Goal: Complete application form: Complete application form

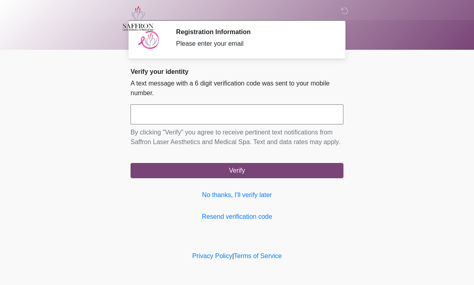
scroll to position [0, 0]
click at [291, 119] on input "text" at bounding box center [236, 114] width 213 height 20
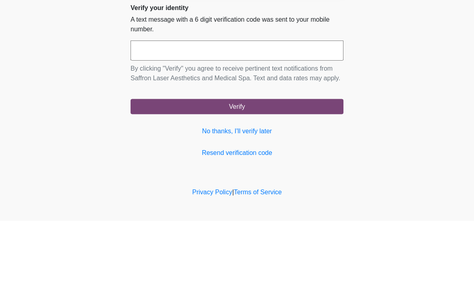
click at [415, 73] on body "‎ ‎ ‎ Registration Information Please enter your email Please connect to Wi-Fi …" at bounding box center [237, 142] width 474 height 285
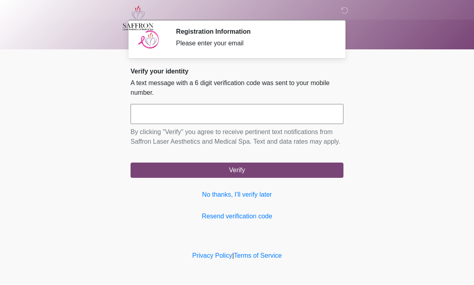
click at [276, 118] on input "text" at bounding box center [236, 114] width 213 height 20
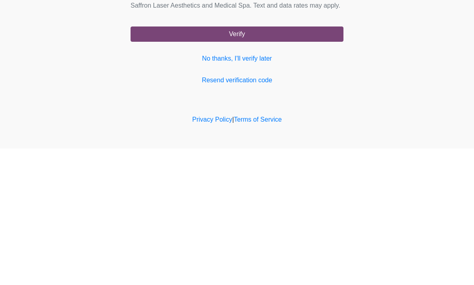
type input "******"
click at [323, 163] on button "Verify" at bounding box center [236, 170] width 213 height 15
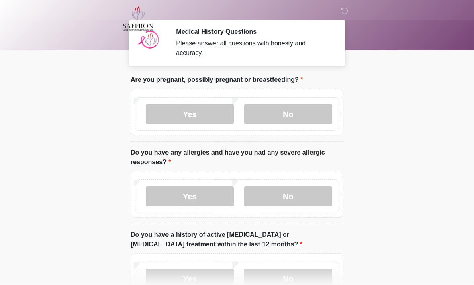
click at [315, 119] on label "No" at bounding box center [288, 114] width 88 height 20
click at [315, 195] on label "No" at bounding box center [288, 196] width 88 height 20
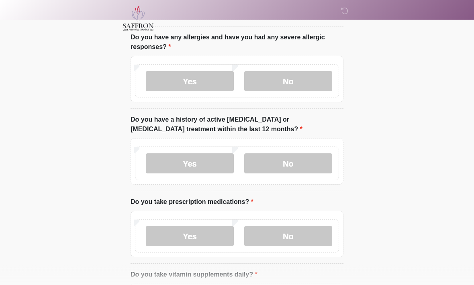
scroll to position [120, 0]
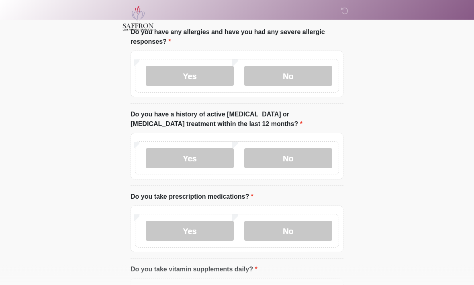
click at [306, 153] on label "No" at bounding box center [288, 159] width 88 height 20
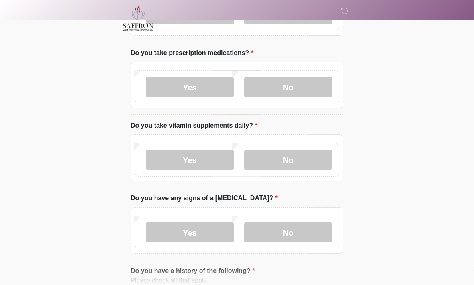
scroll to position [264, 0]
click at [301, 88] on label "No" at bounding box center [288, 87] width 88 height 20
click at [306, 162] on label "No" at bounding box center [288, 160] width 88 height 20
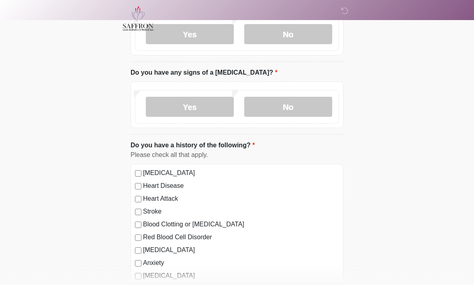
click at [311, 103] on label "No" at bounding box center [288, 107] width 88 height 20
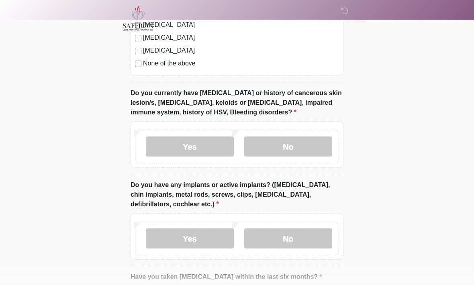
scroll to position [644, 0]
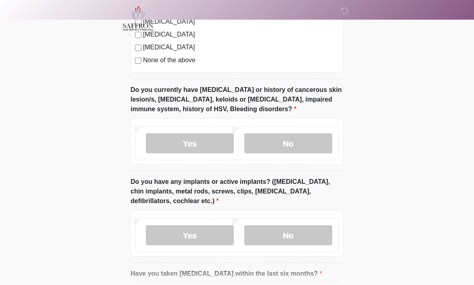
click at [308, 141] on label "No" at bounding box center [288, 144] width 88 height 20
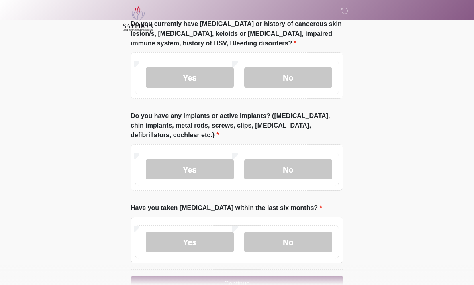
scroll to position [732, 0]
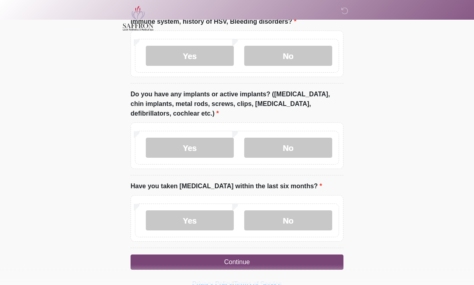
click at [315, 146] on label "No" at bounding box center [288, 148] width 88 height 20
click at [304, 220] on label "No" at bounding box center [288, 221] width 88 height 20
click at [311, 263] on button "Continue" at bounding box center [236, 262] width 213 height 15
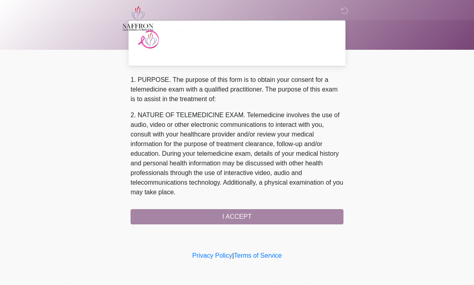
scroll to position [0, 0]
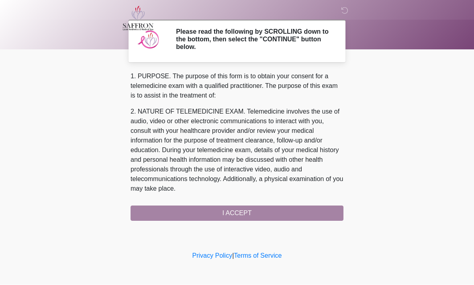
click at [324, 216] on div "1. PURPOSE. The purpose of this form is to obtain your consent for a telemedici…" at bounding box center [236, 146] width 213 height 149
click at [319, 215] on div "1. PURPOSE. The purpose of this form is to obtain your consent for a telemedici…" at bounding box center [236, 146] width 213 height 149
click at [324, 212] on div "1. PURPOSE. The purpose of this form is to obtain your consent for a telemedici…" at bounding box center [236, 146] width 213 height 149
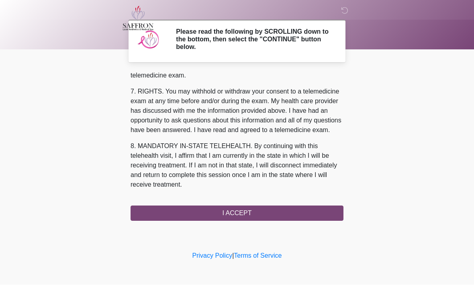
scroll to position [361, 0]
click at [264, 211] on button "I ACCEPT" at bounding box center [236, 213] width 213 height 15
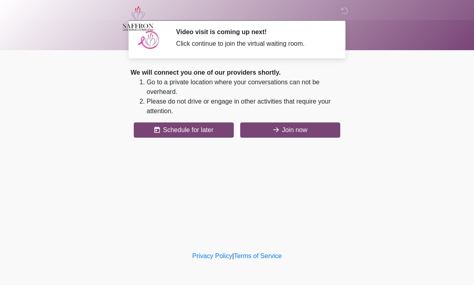
click at [320, 126] on button "Join now" at bounding box center [290, 129] width 100 height 15
